Goal: Navigation & Orientation: Find specific page/section

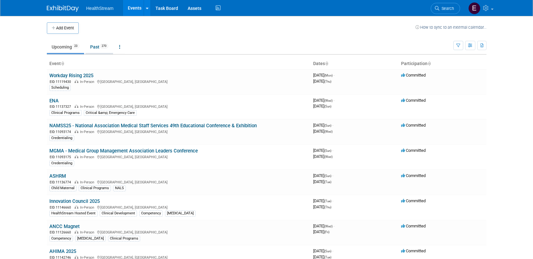
click at [98, 49] on link "Past 270" at bounding box center [99, 47] width 28 height 12
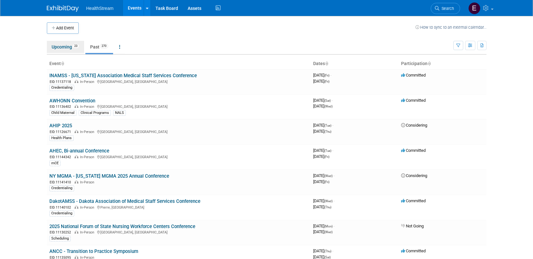
click at [68, 47] on link "Upcoming 23" at bounding box center [65, 47] width 37 height 12
